Goal: Task Accomplishment & Management: Manage account settings

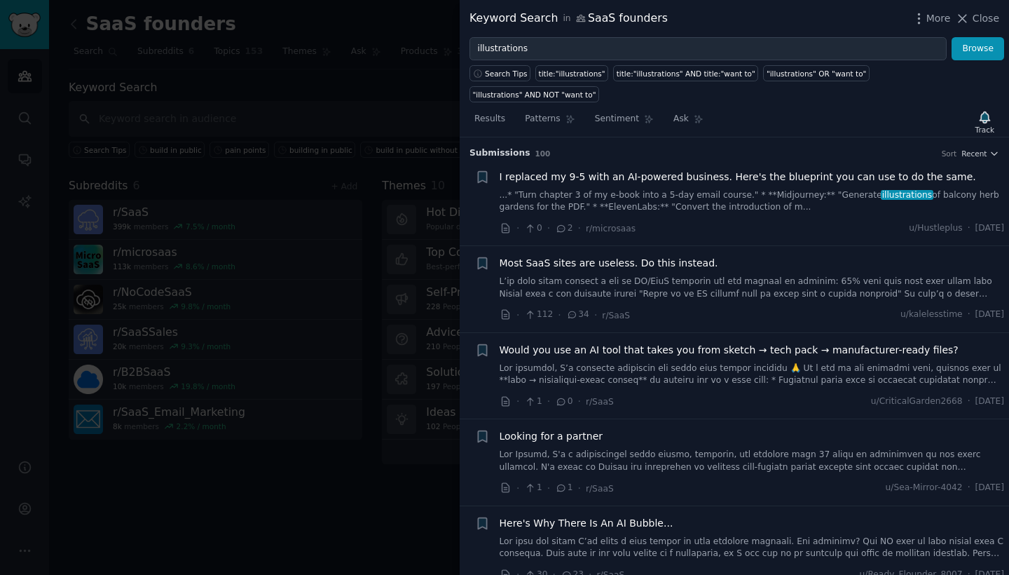
scroll to position [5106, 0]
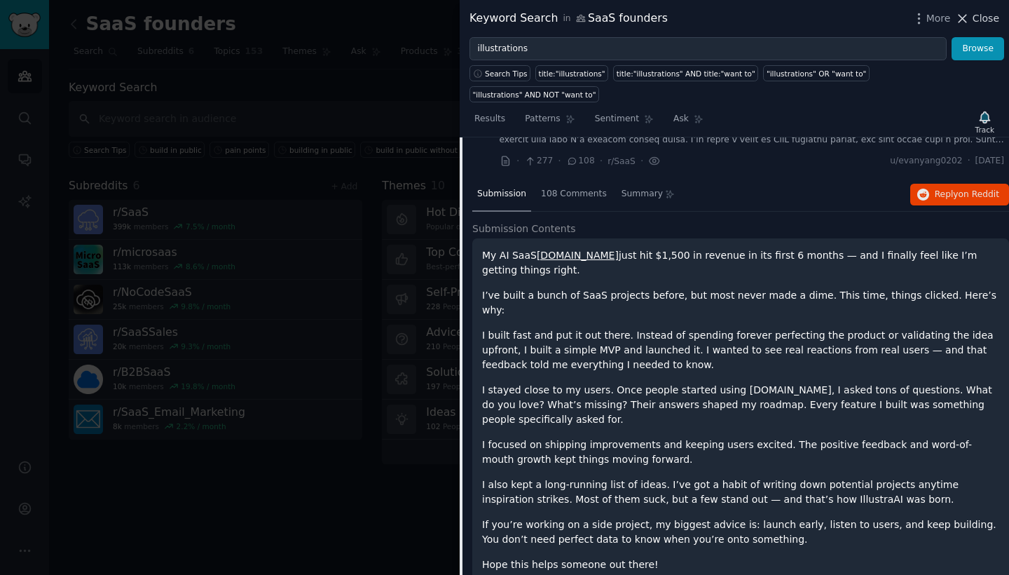
click at [967, 22] on icon at bounding box center [963, 19] width 8 height 8
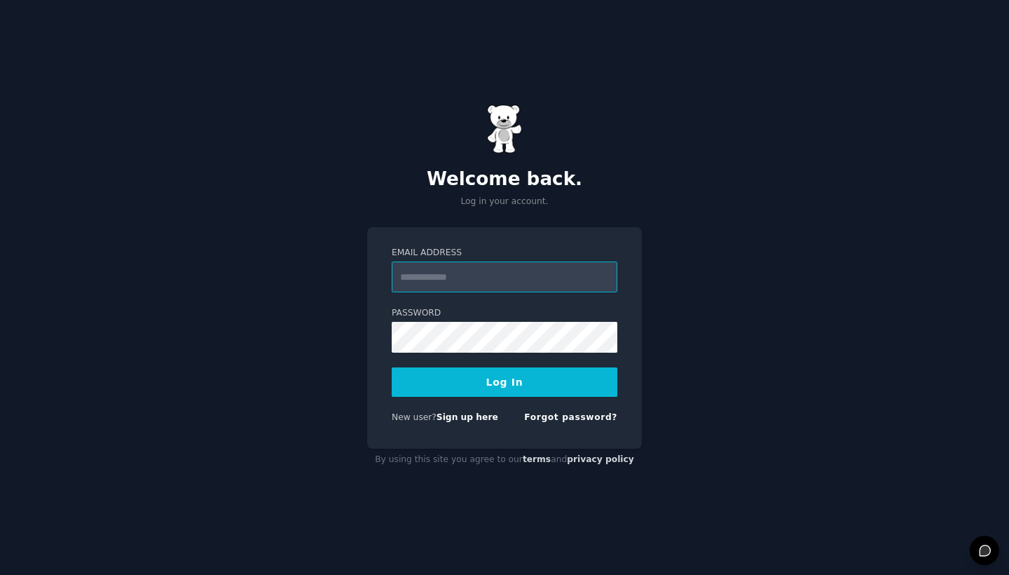
type input "**********"
click at [504, 381] on button "Log In" at bounding box center [505, 381] width 226 height 29
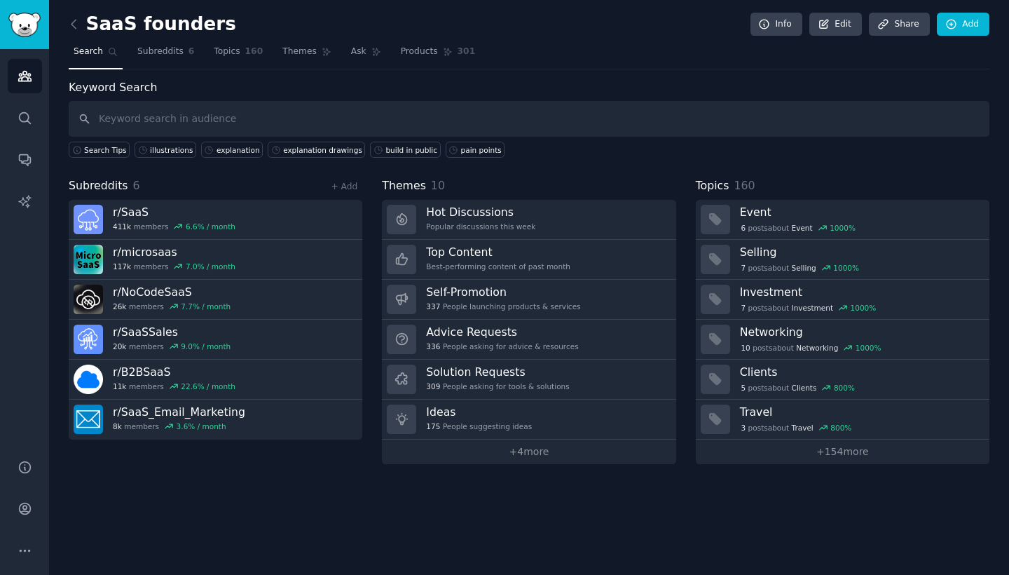
click at [26, 8] on link "Sidebar" at bounding box center [24, 24] width 49 height 49
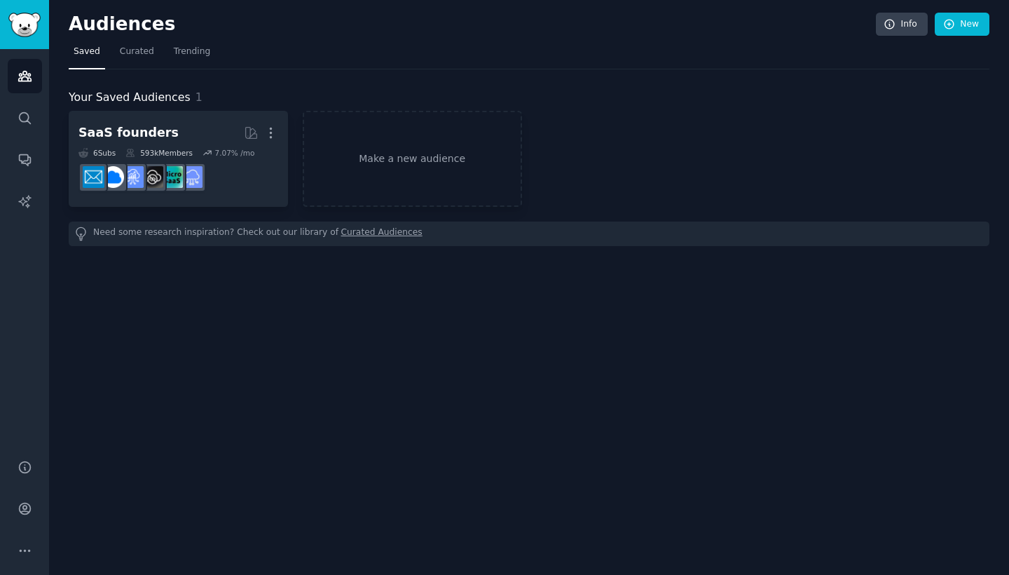
click at [26, 13] on img "Sidebar" at bounding box center [24, 25] width 32 height 25
click at [26, 18] on img "Sidebar" at bounding box center [24, 25] width 32 height 25
click at [48, 51] on div "Audiences Search Conversations AI Reports" at bounding box center [24, 245] width 49 height 393
